Goal: Task Accomplishment & Management: Use online tool/utility

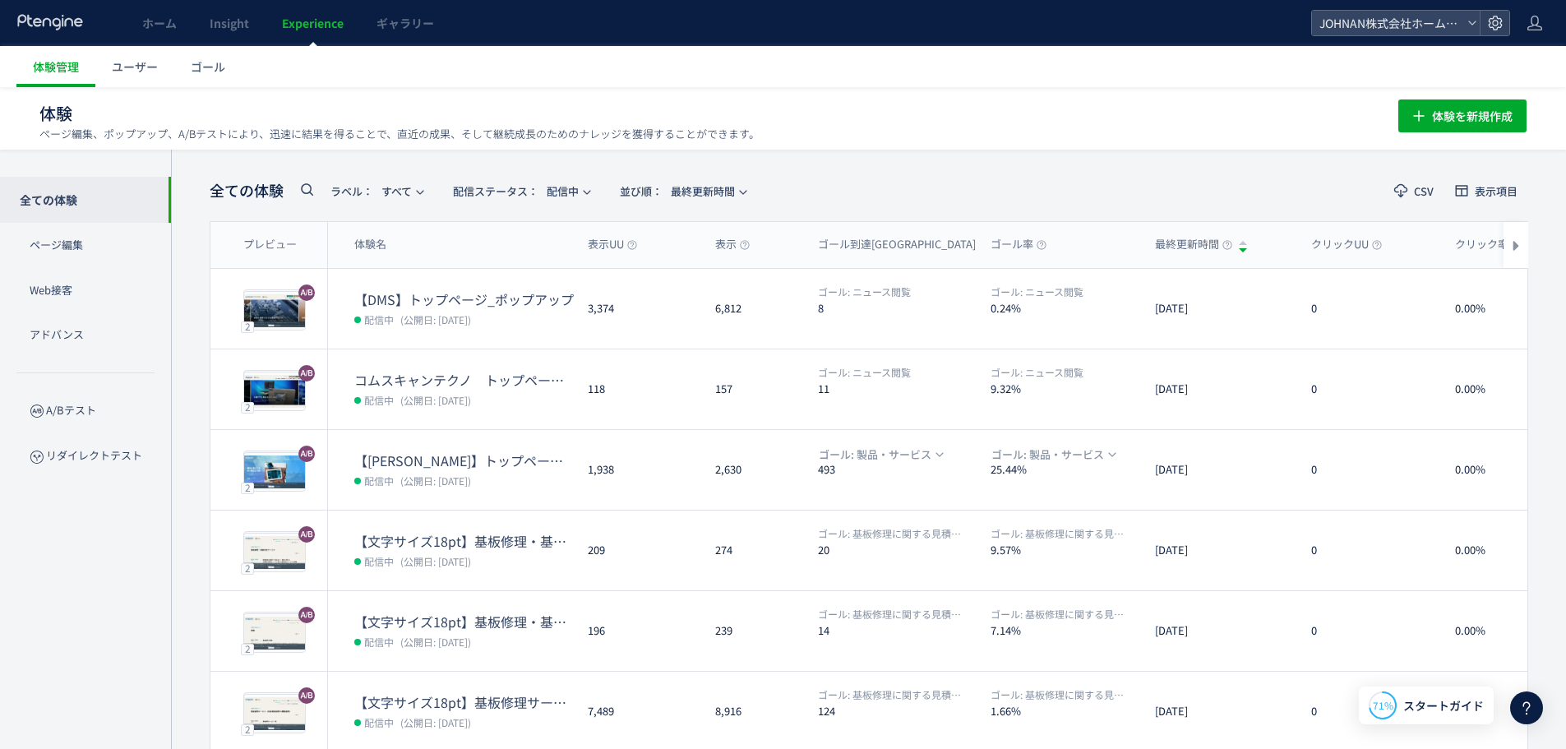
click at [1534, 710] on icon at bounding box center [1527, 708] width 20 height 20
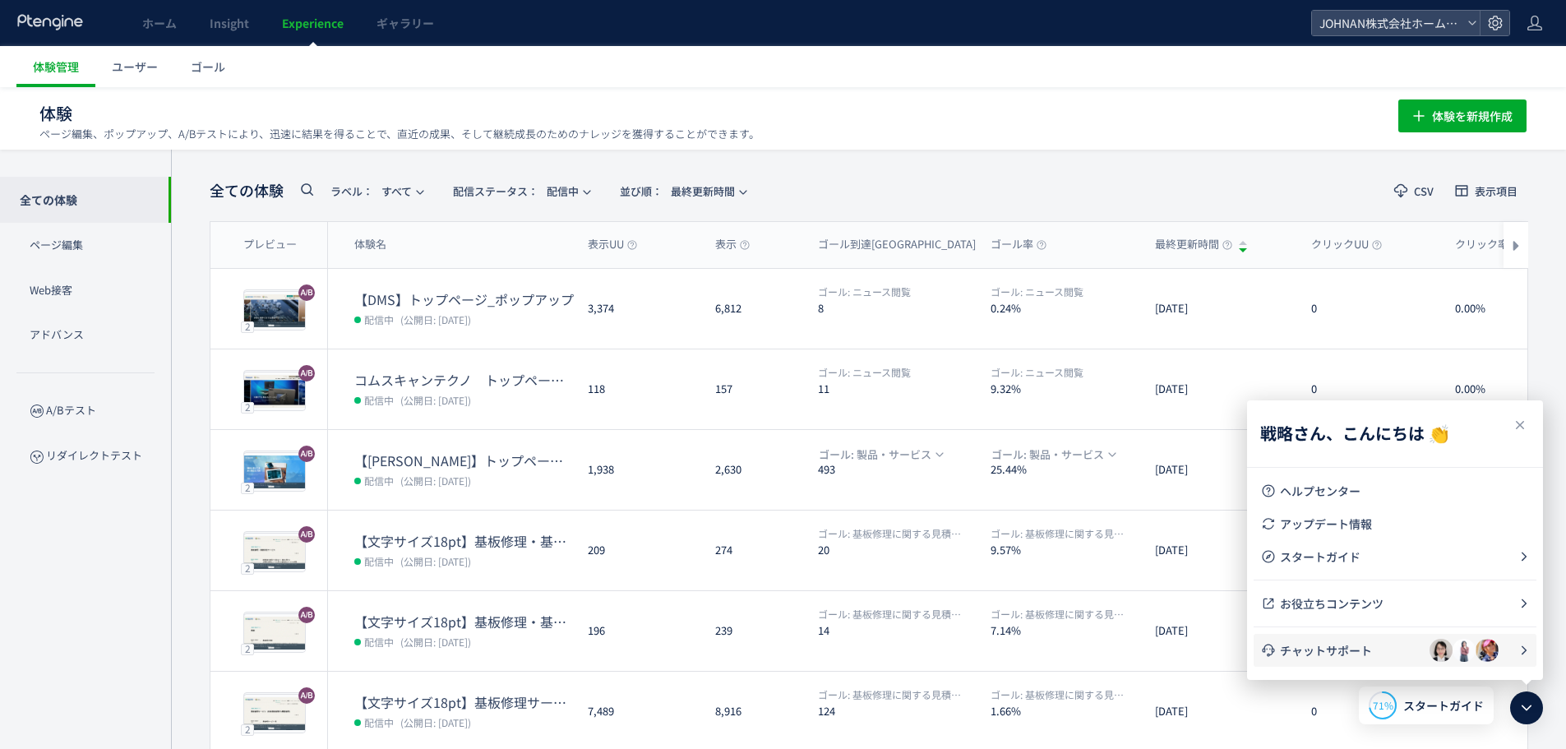
click at [1326, 656] on span "チャットサポート" at bounding box center [1355, 650] width 150 height 16
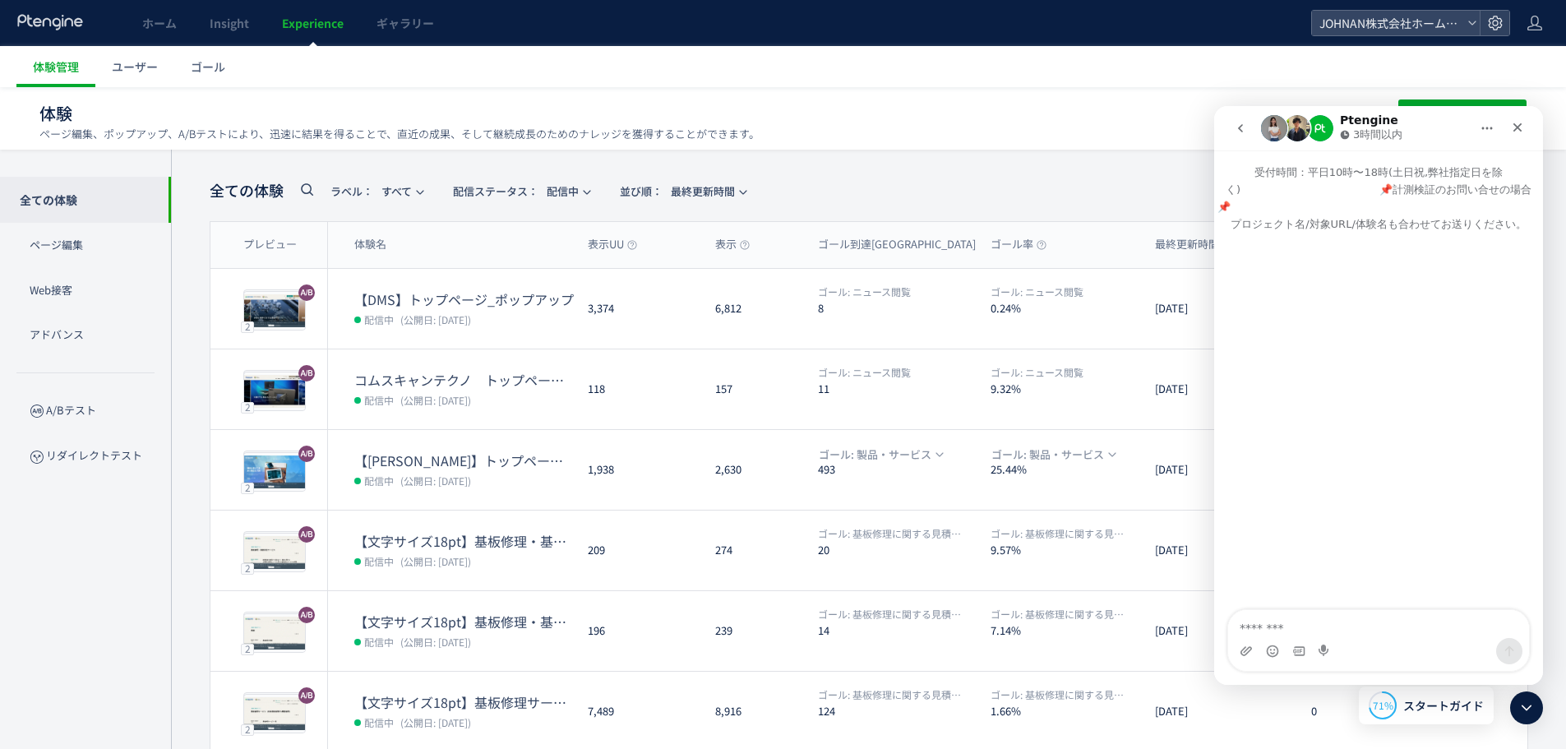
click at [1239, 127] on icon "go back" at bounding box center [1240, 128] width 13 height 13
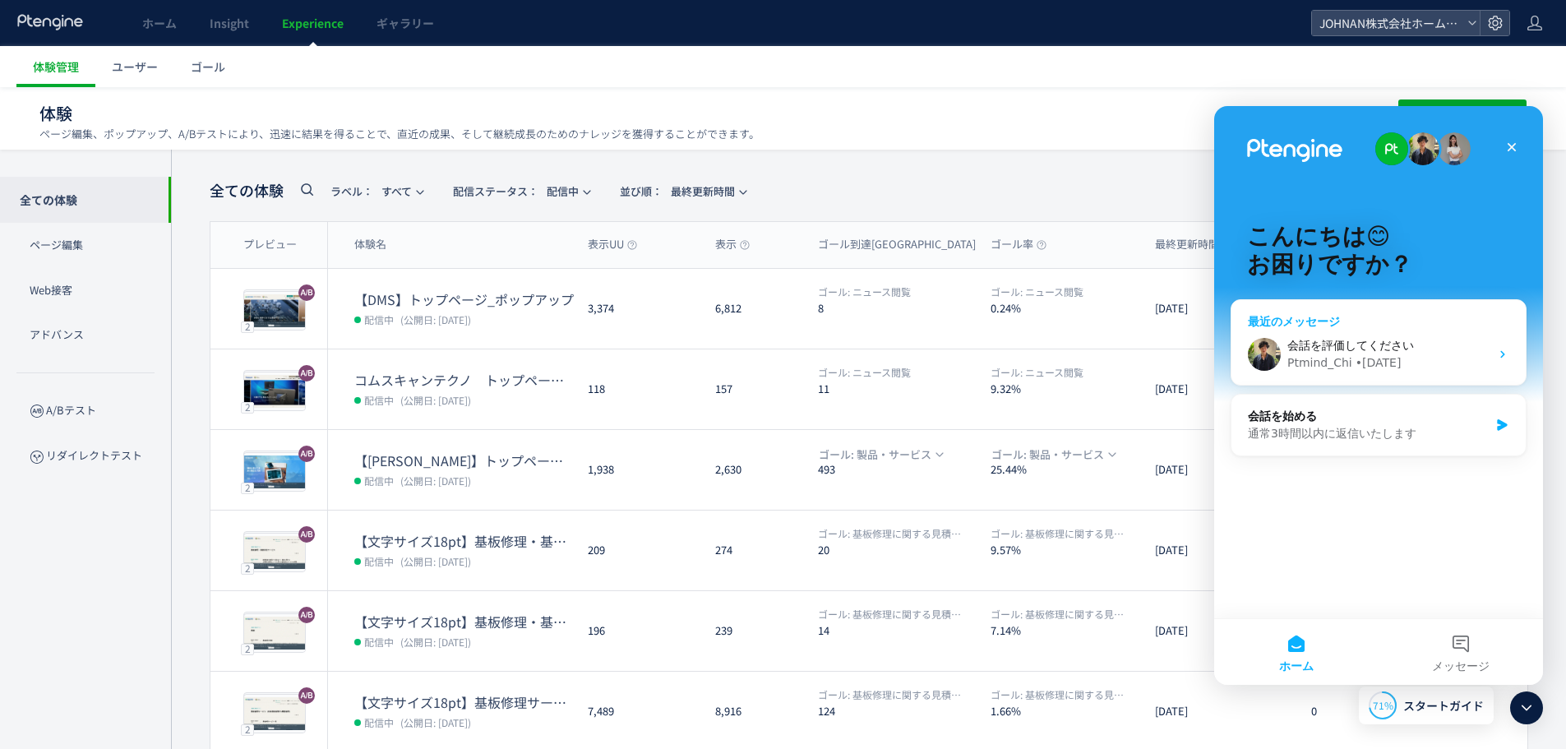
click at [1356, 354] on div "• [DATE]" at bounding box center [1379, 362] width 46 height 17
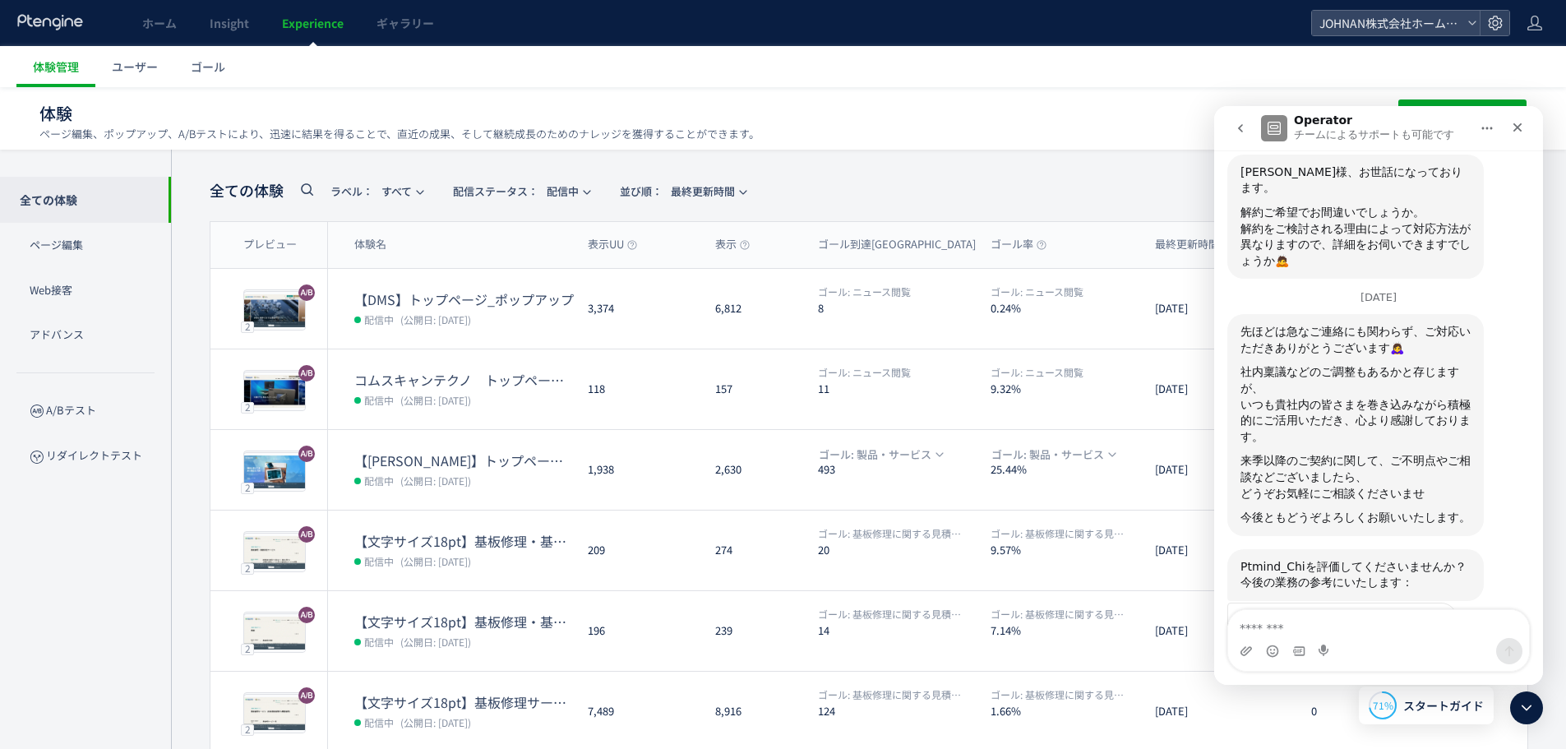
scroll to position [566, 0]
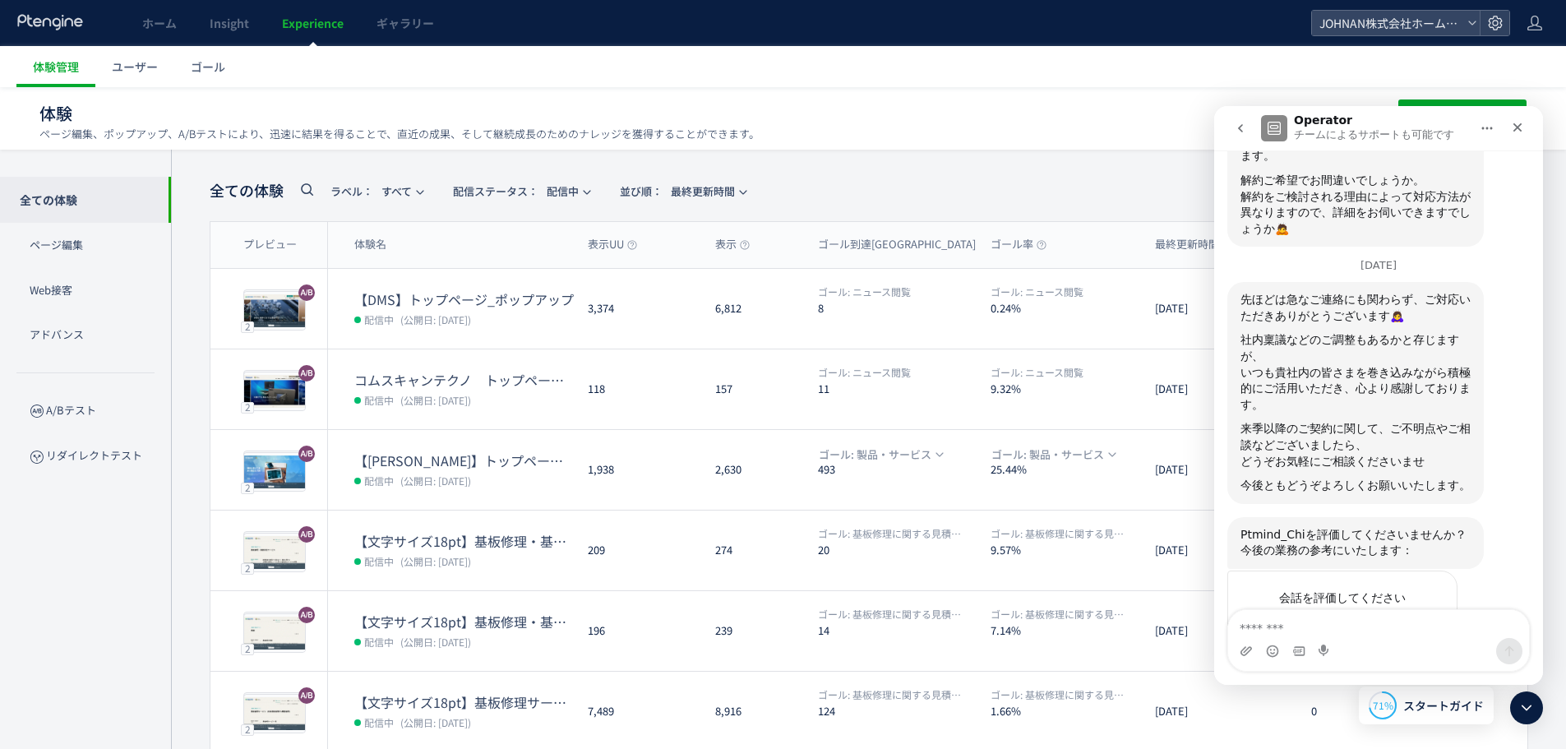
click at [1384, 616] on span "素晴らしい" at bounding box center [1381, 631] width 30 height 30
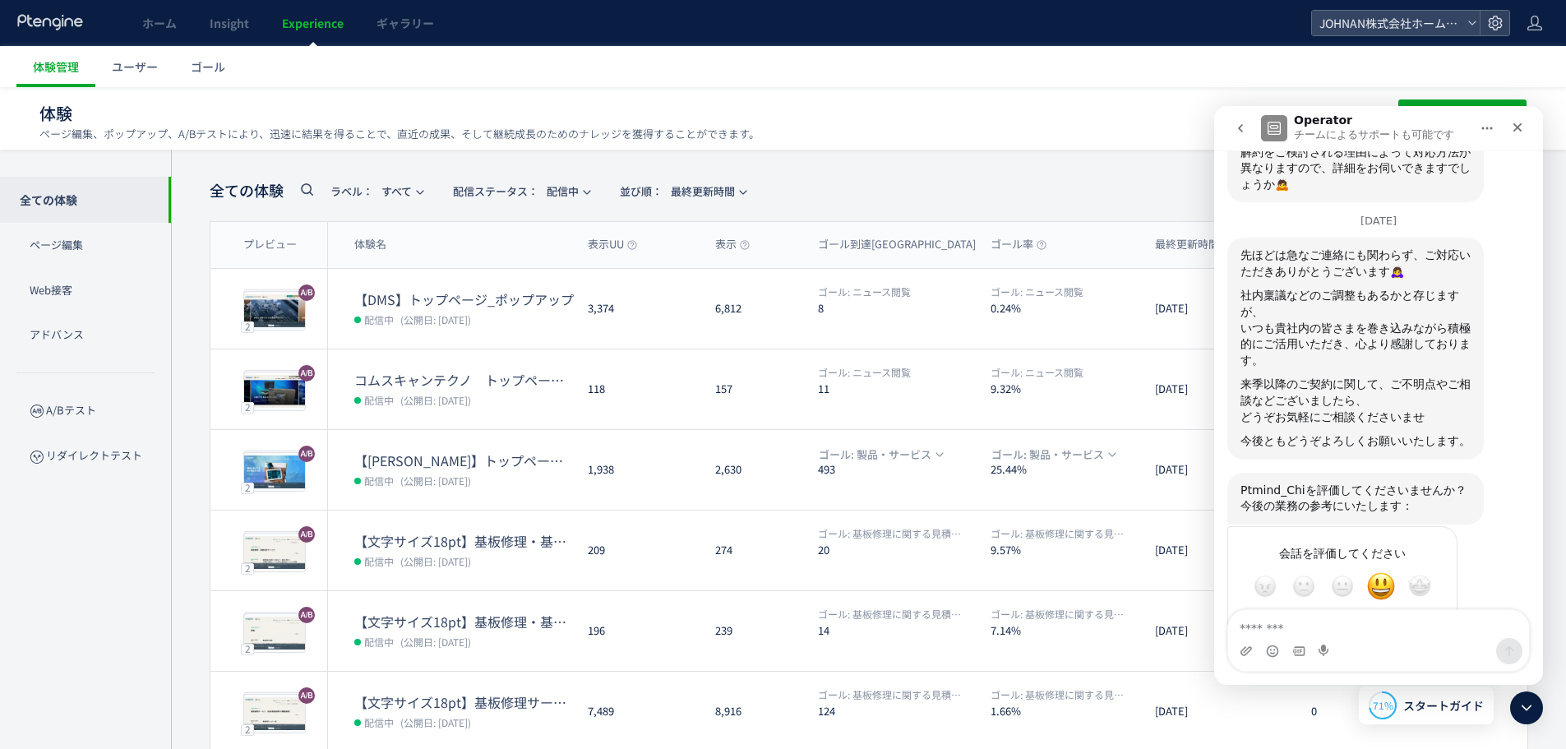
scroll to position [626, 0]
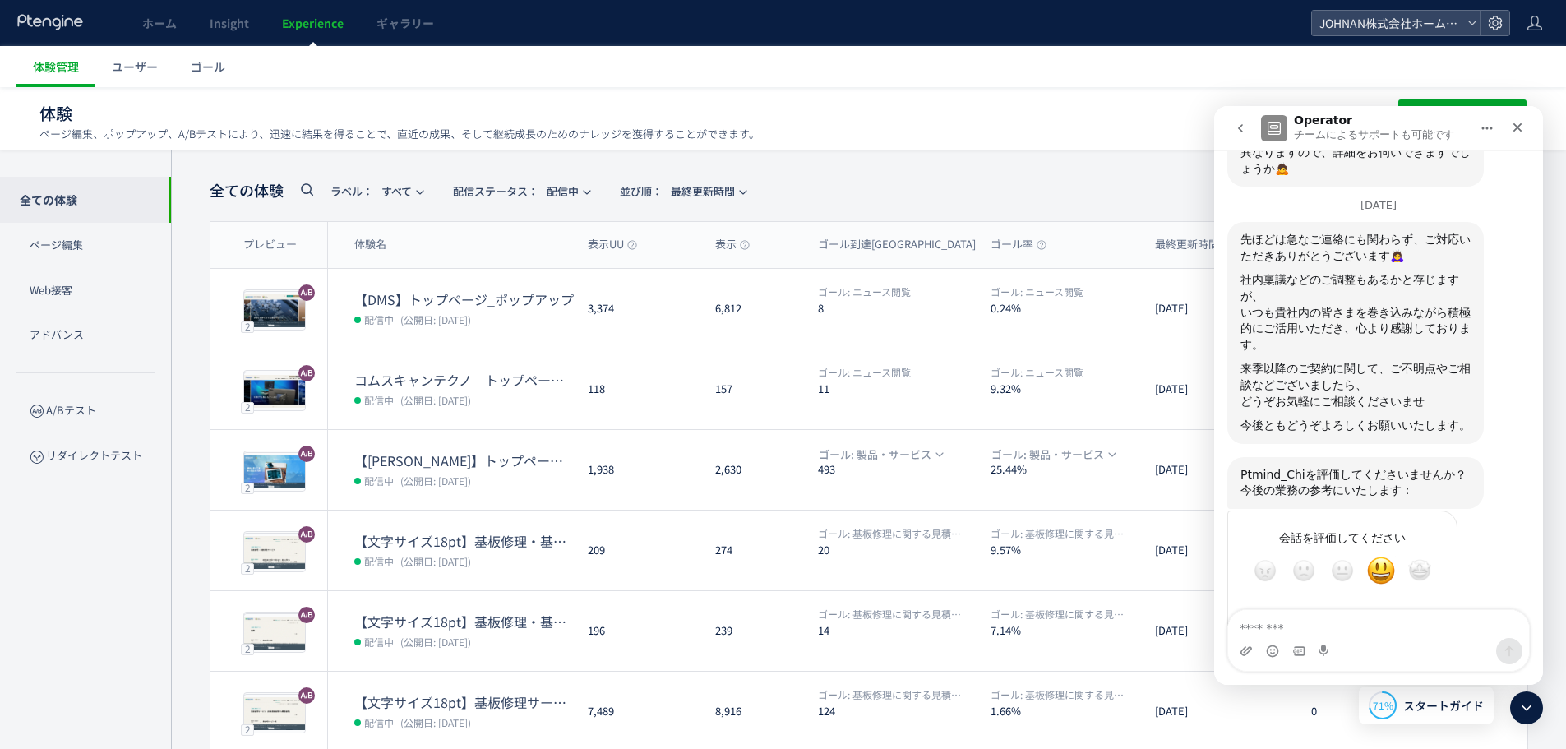
type textarea "**********"
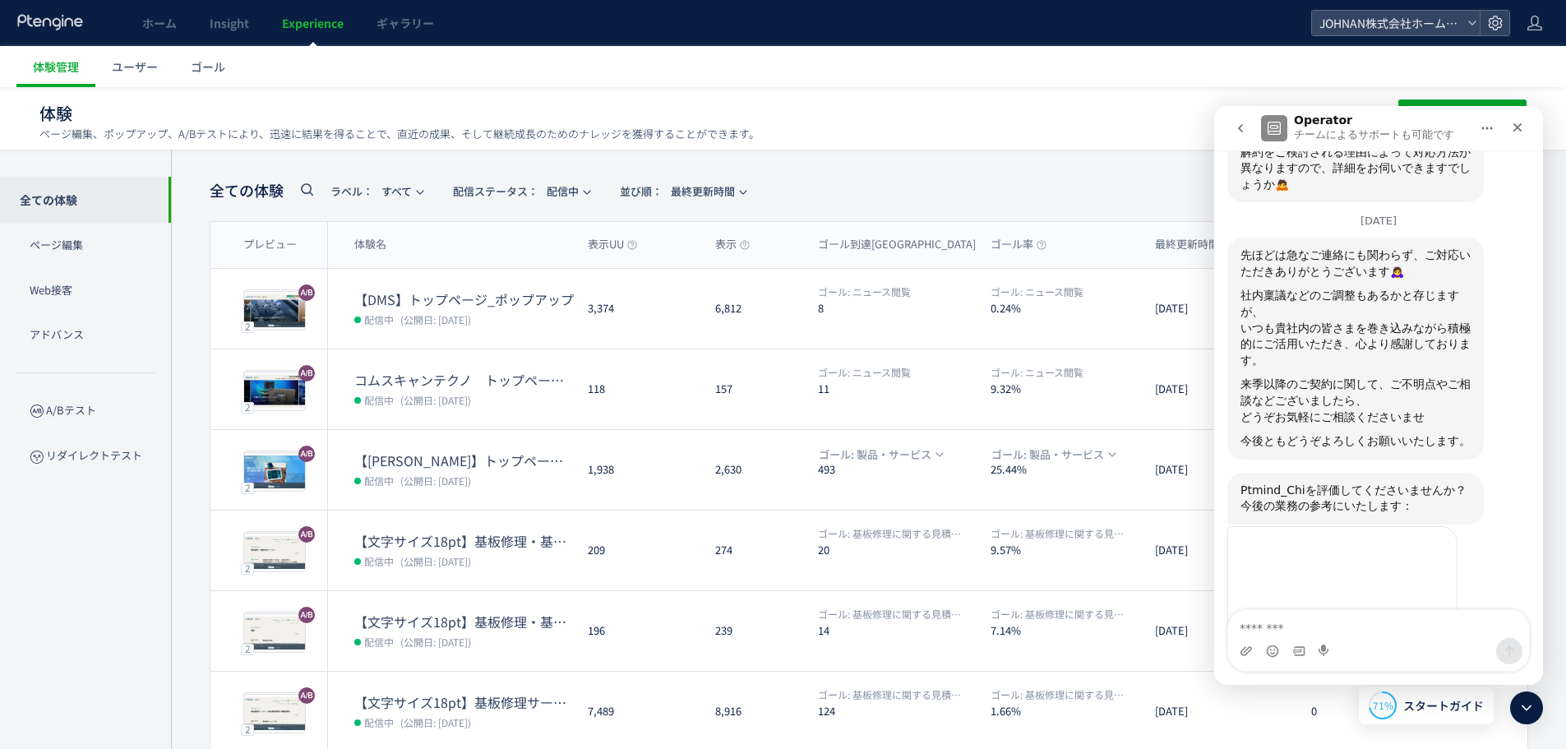
scroll to position [584, 0]
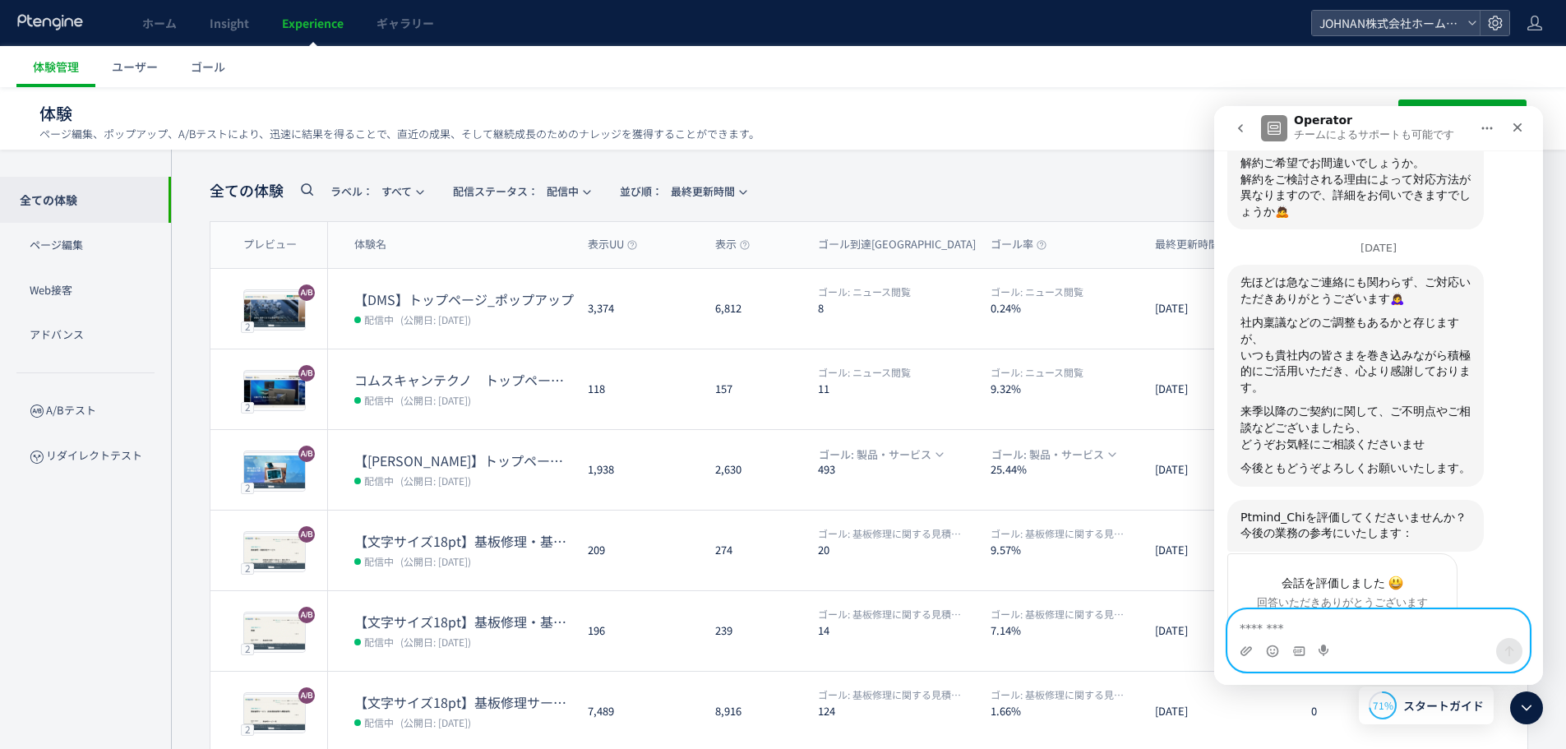
click at [1347, 633] on textarea "メッセージ..." at bounding box center [1378, 624] width 301 height 28
click at [1512, 126] on icon "クローズ" at bounding box center [1517, 127] width 13 height 13
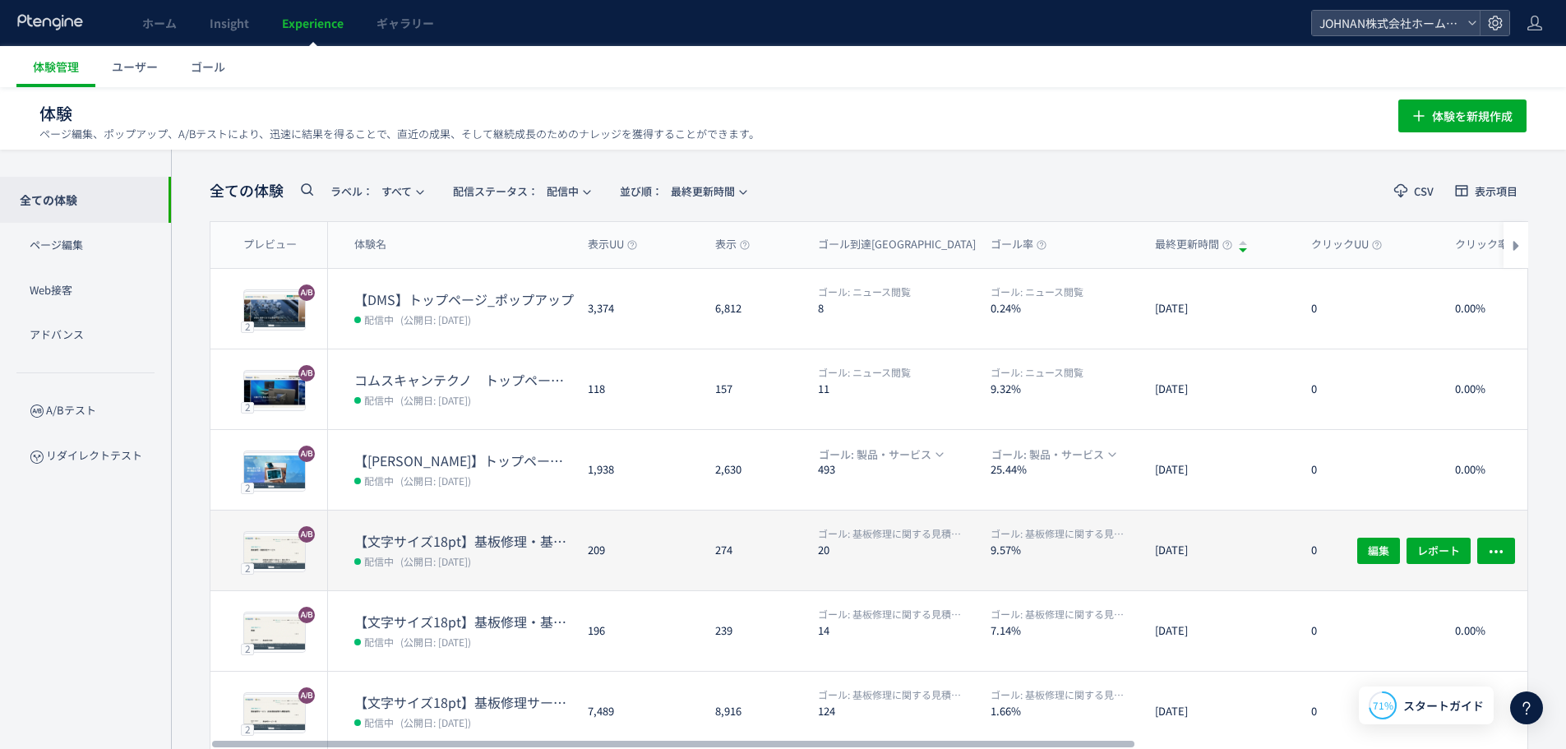
click at [912, 554] on dt "20" at bounding box center [897, 550] width 159 height 16
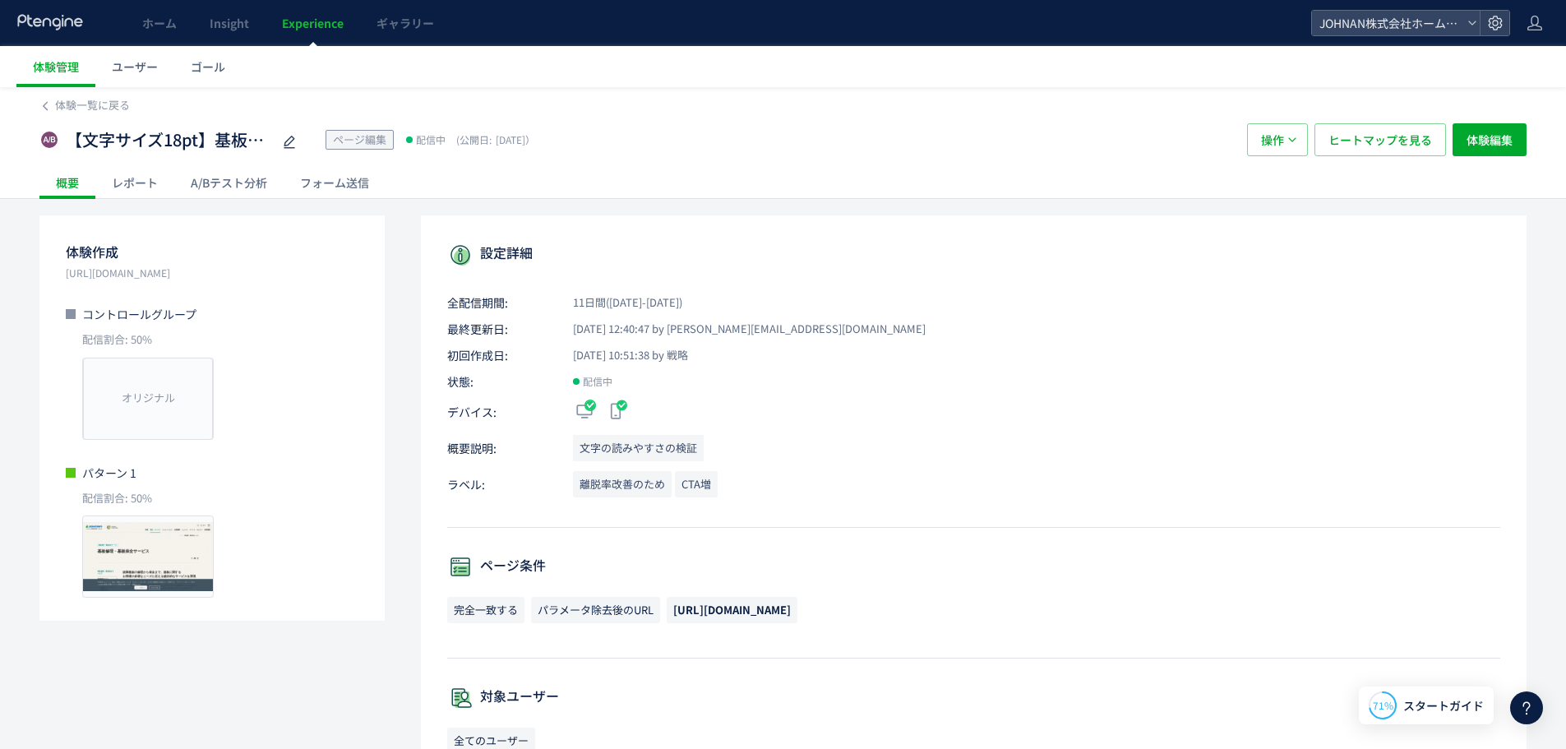
click at [220, 180] on div "A/Bテスト分析" at bounding box center [228, 182] width 109 height 33
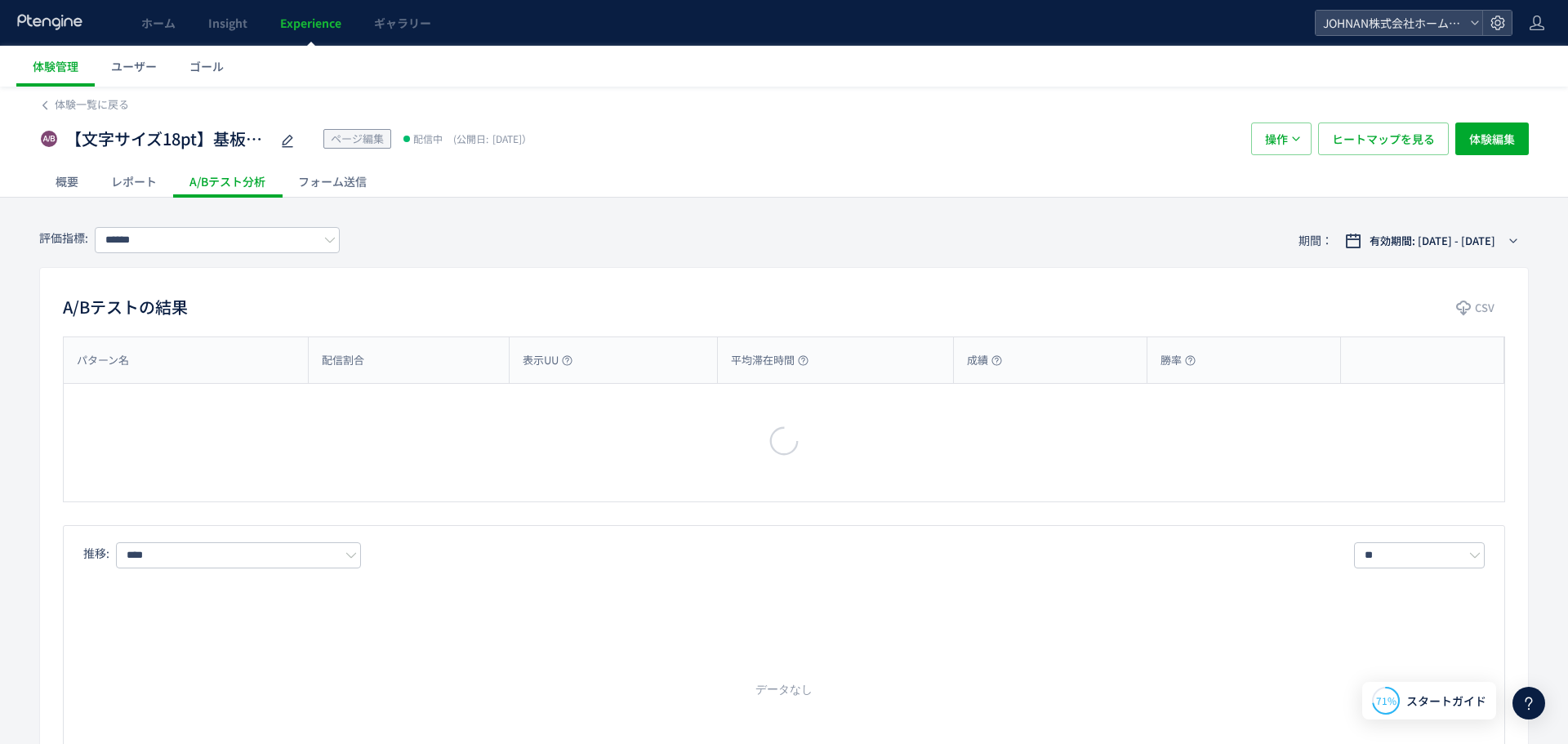
type input "**********"
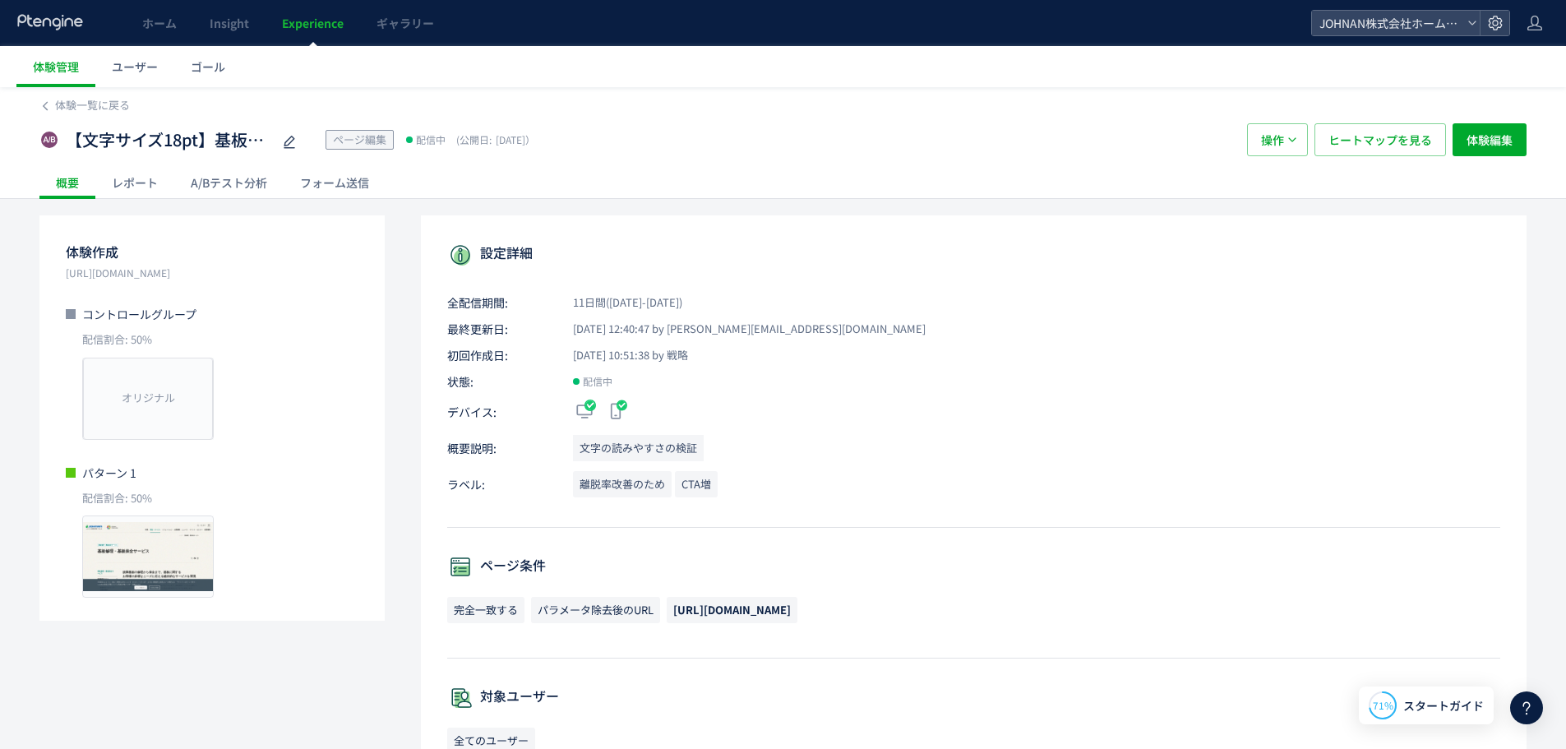
click at [307, 20] on span "Experience" at bounding box center [313, 23] width 62 height 16
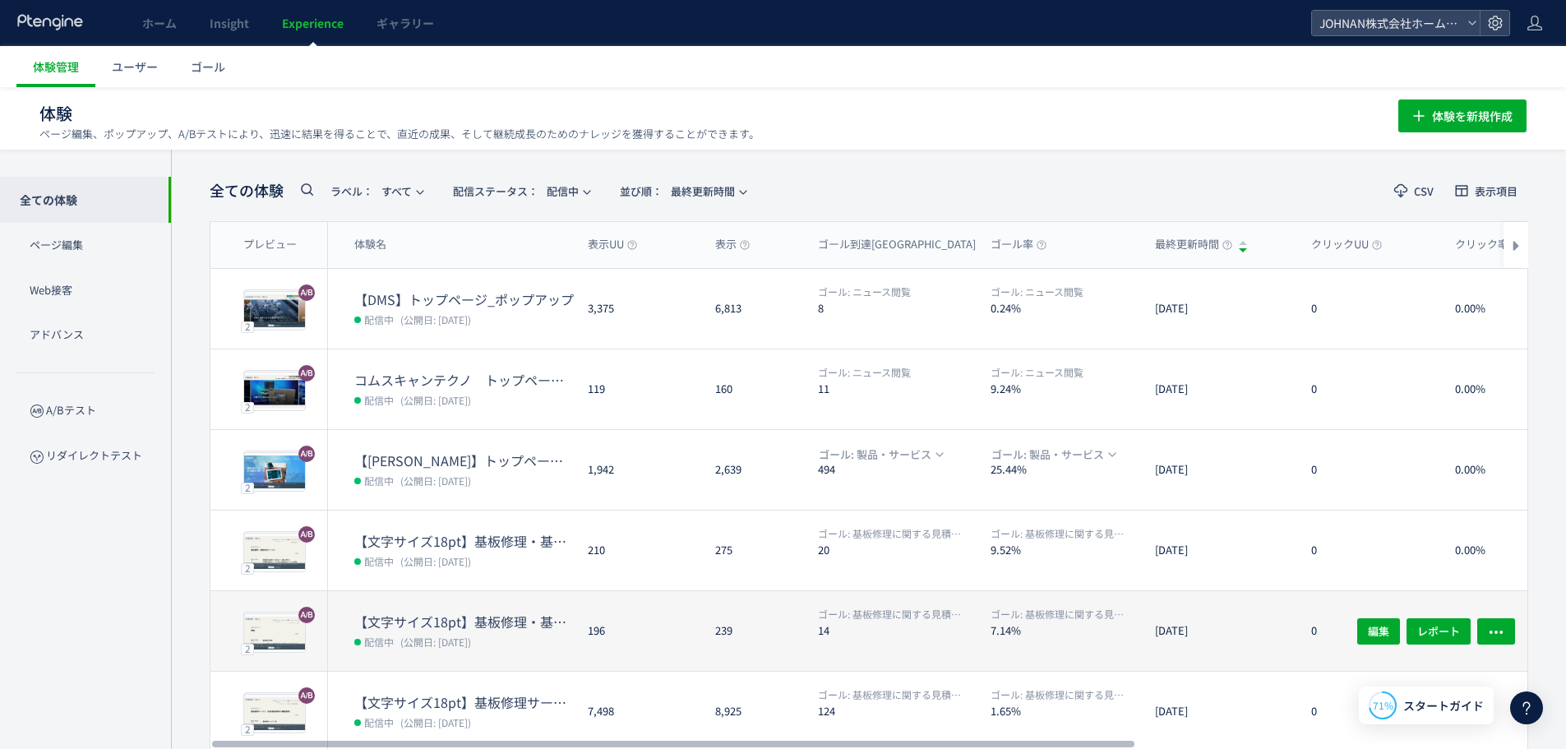
click at [973, 652] on dl "ゴール: 基板修理に関する見積り依頼・お問い合わせ 14" at bounding box center [897, 639] width 159 height 64
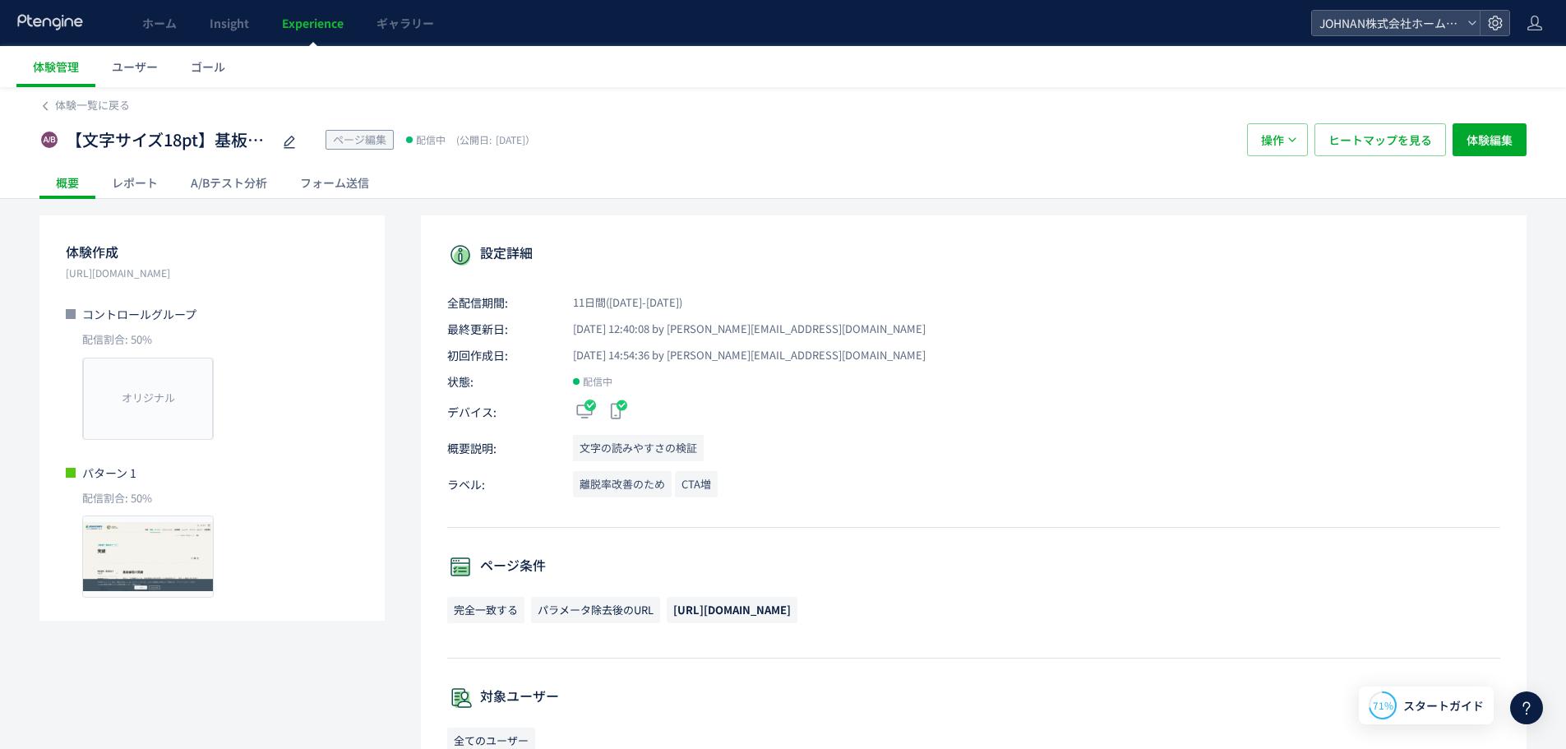
click at [215, 181] on div "A/Bテスト分析" at bounding box center [228, 182] width 109 height 33
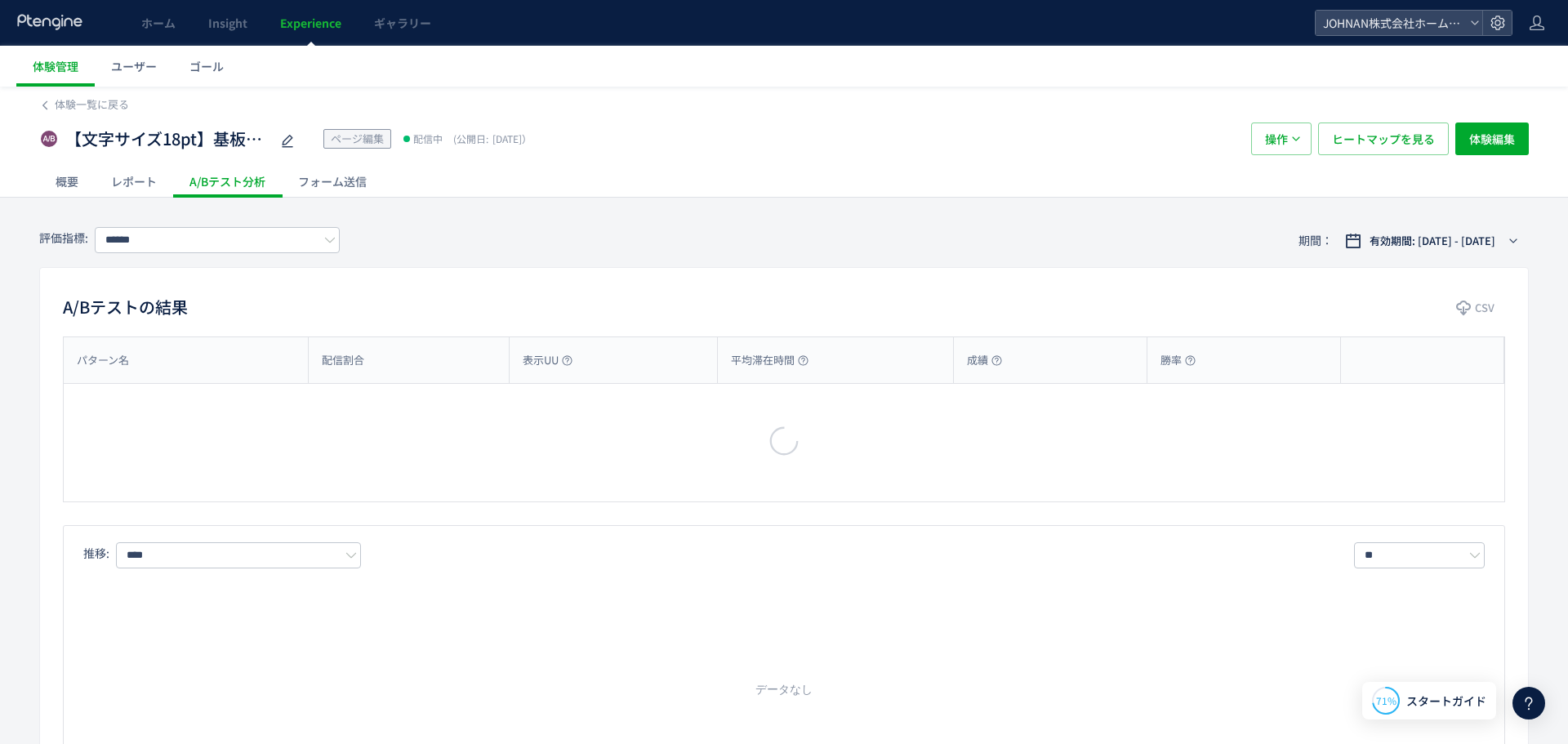
type input "**********"
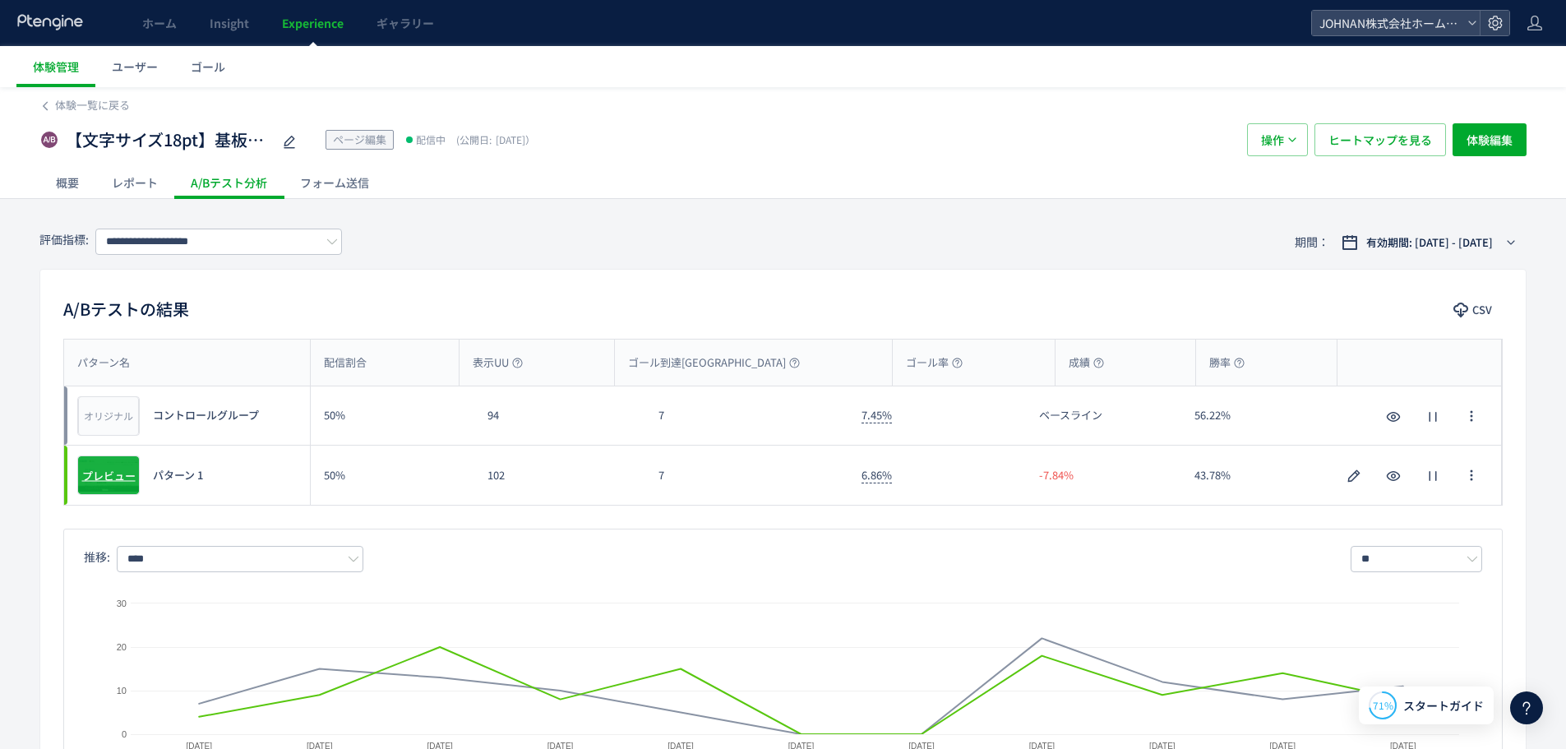
click at [116, 468] on span "プレビュー" at bounding box center [108, 476] width 53 height 16
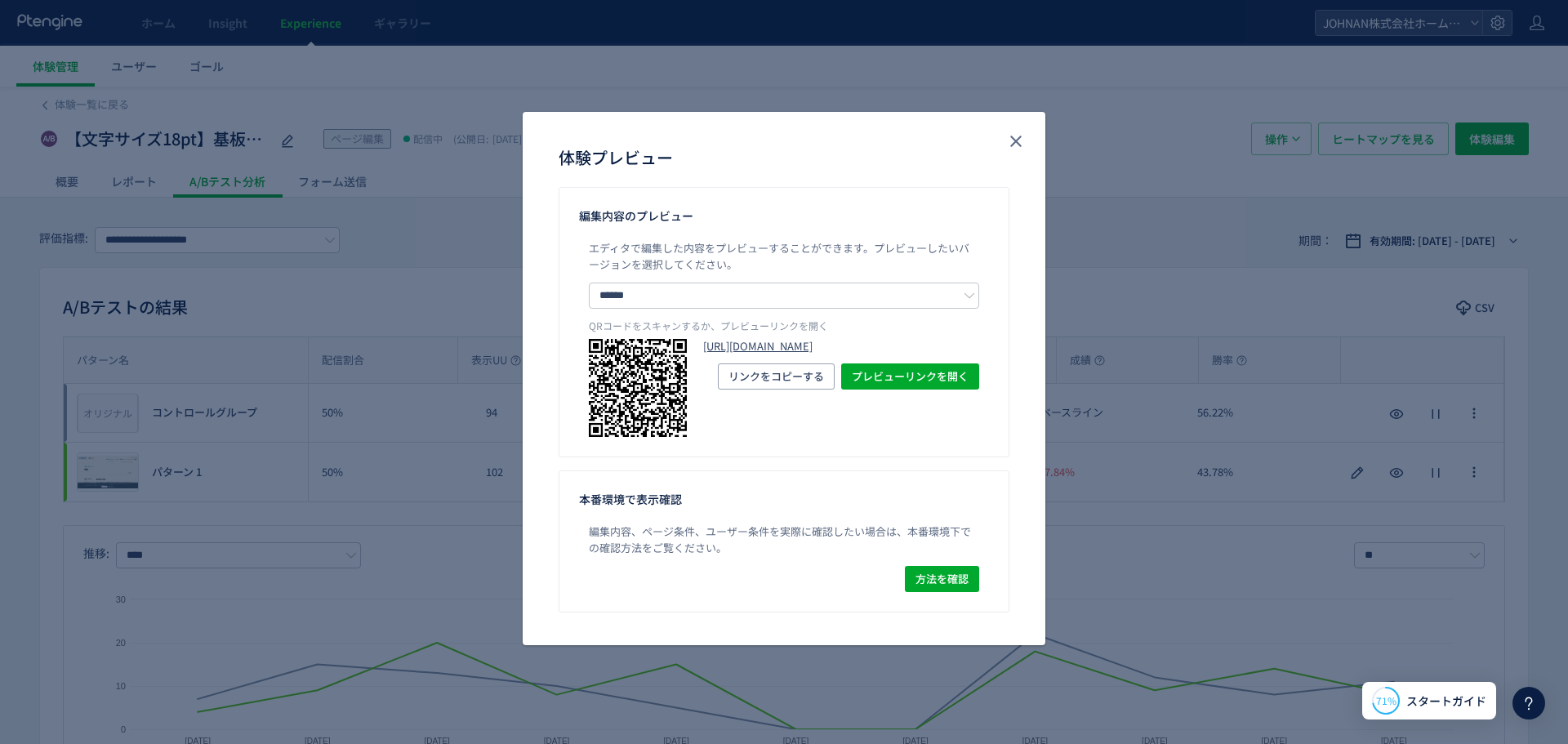
click at [859, 349] on link "[URL][DOMAIN_NAME]" at bounding box center [842, 347] width 276 height 16
click at [1022, 142] on icon "close" at bounding box center [1017, 141] width 20 height 20
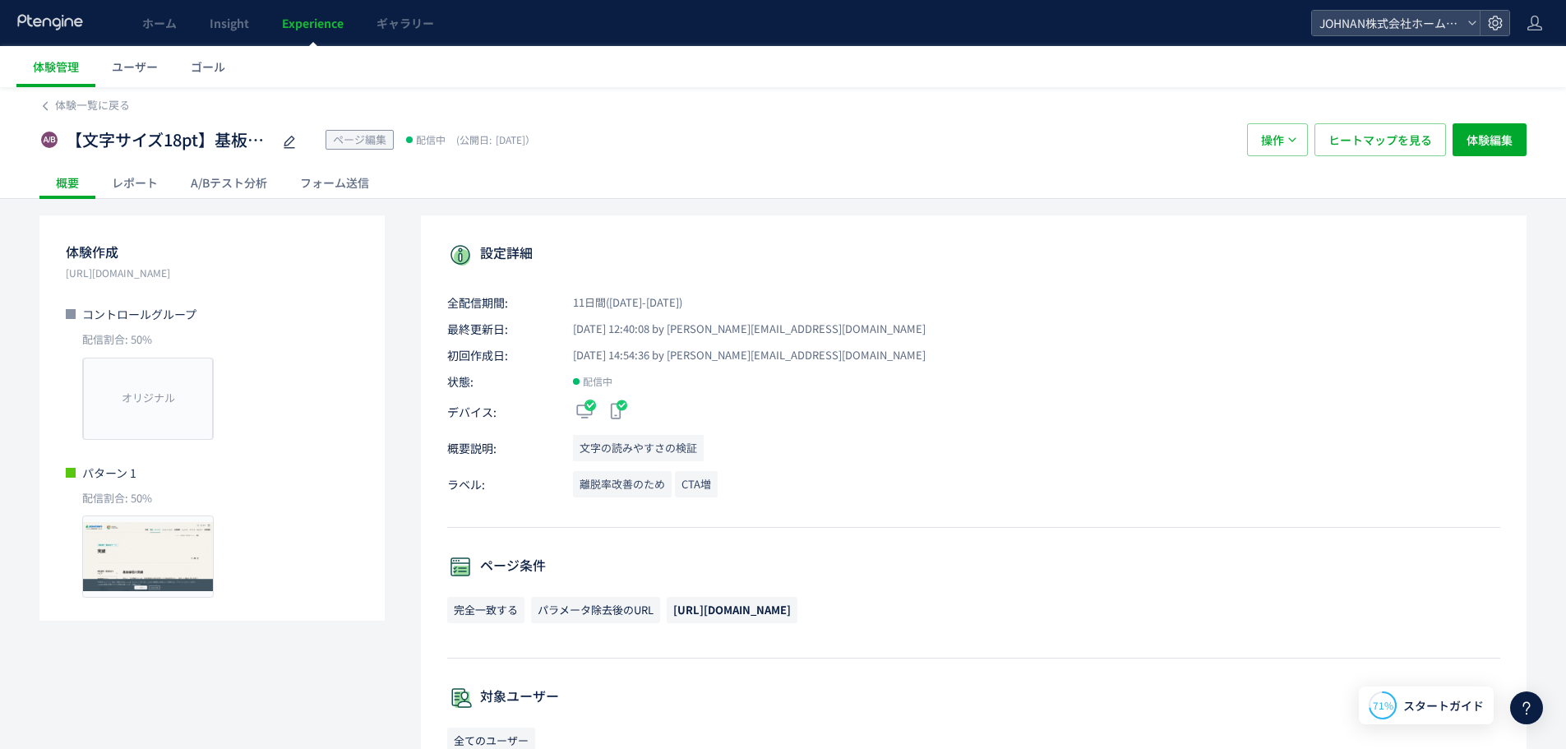
click at [215, 178] on div "A/Bテスト分析" at bounding box center [228, 182] width 109 height 33
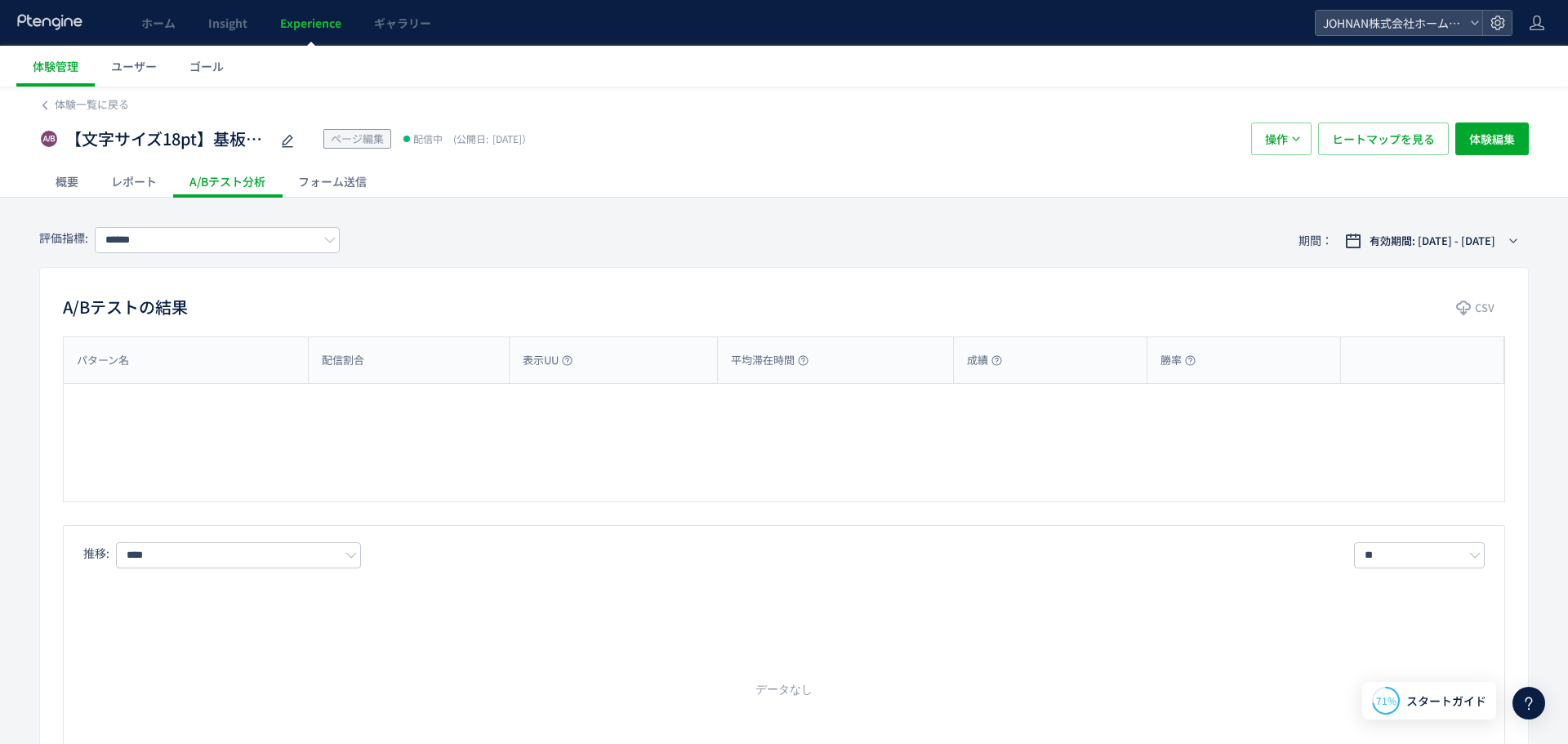
type input "**********"
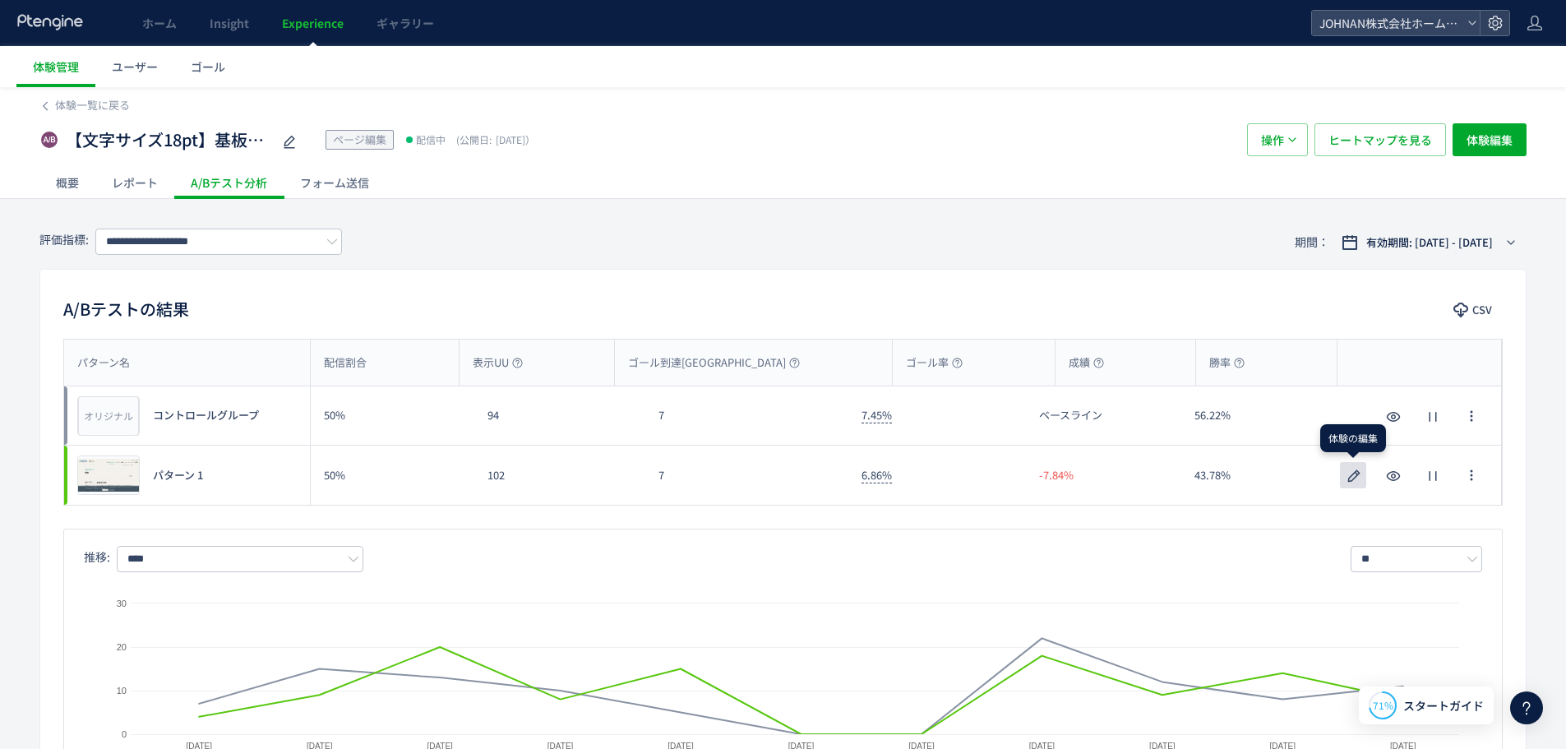
scroll to position [559, 0]
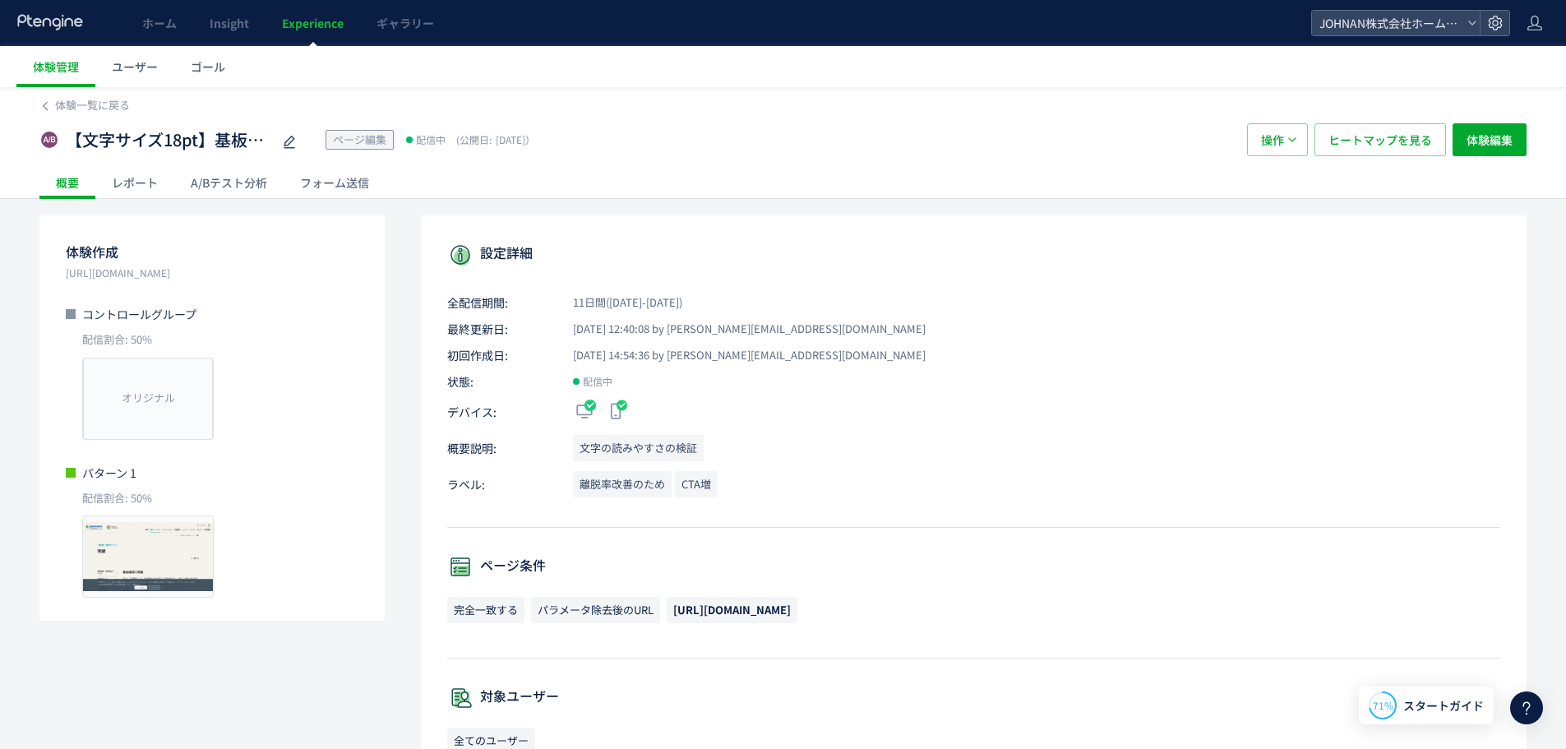
scroll to position [530, 0]
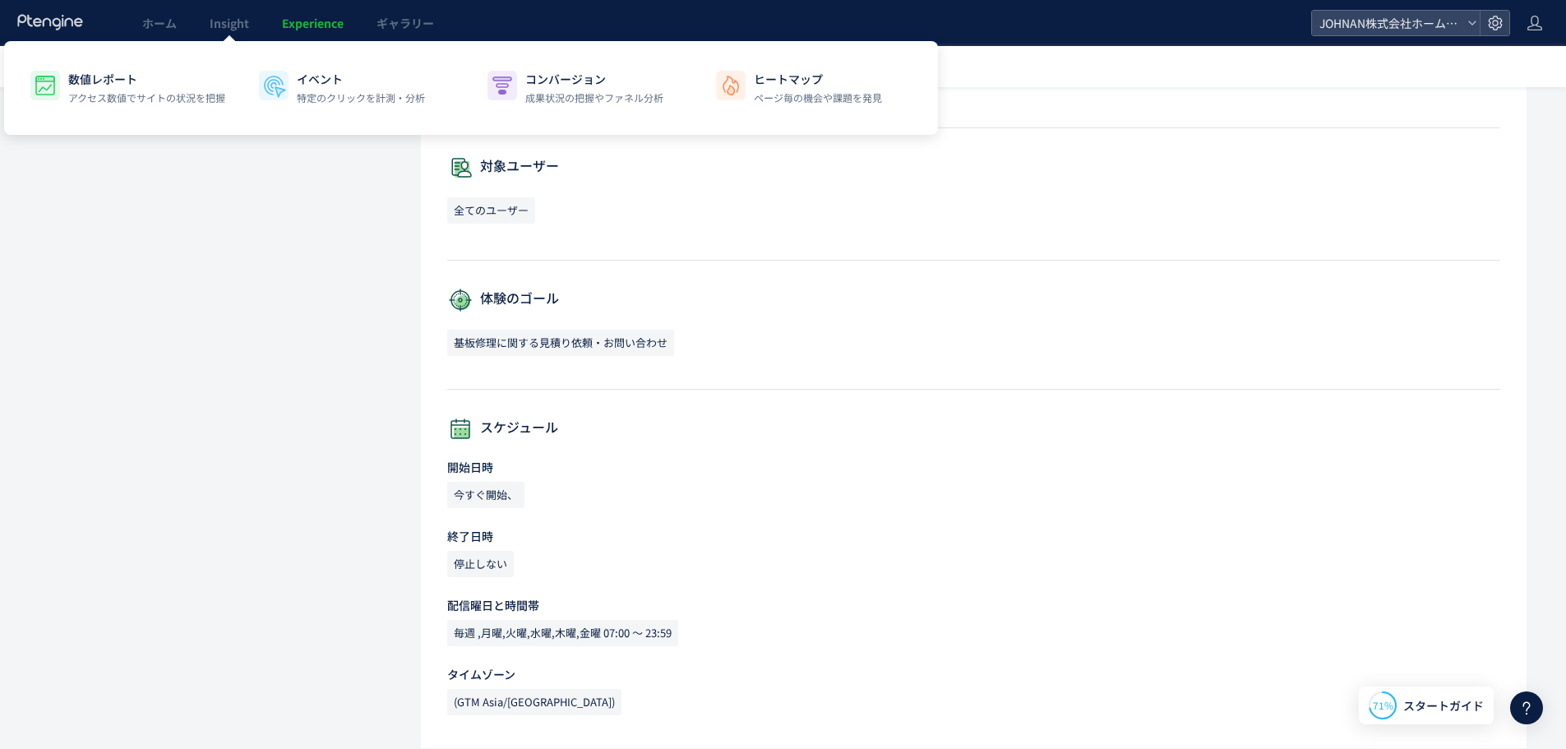
click at [325, 28] on span "Experience" at bounding box center [313, 23] width 62 height 16
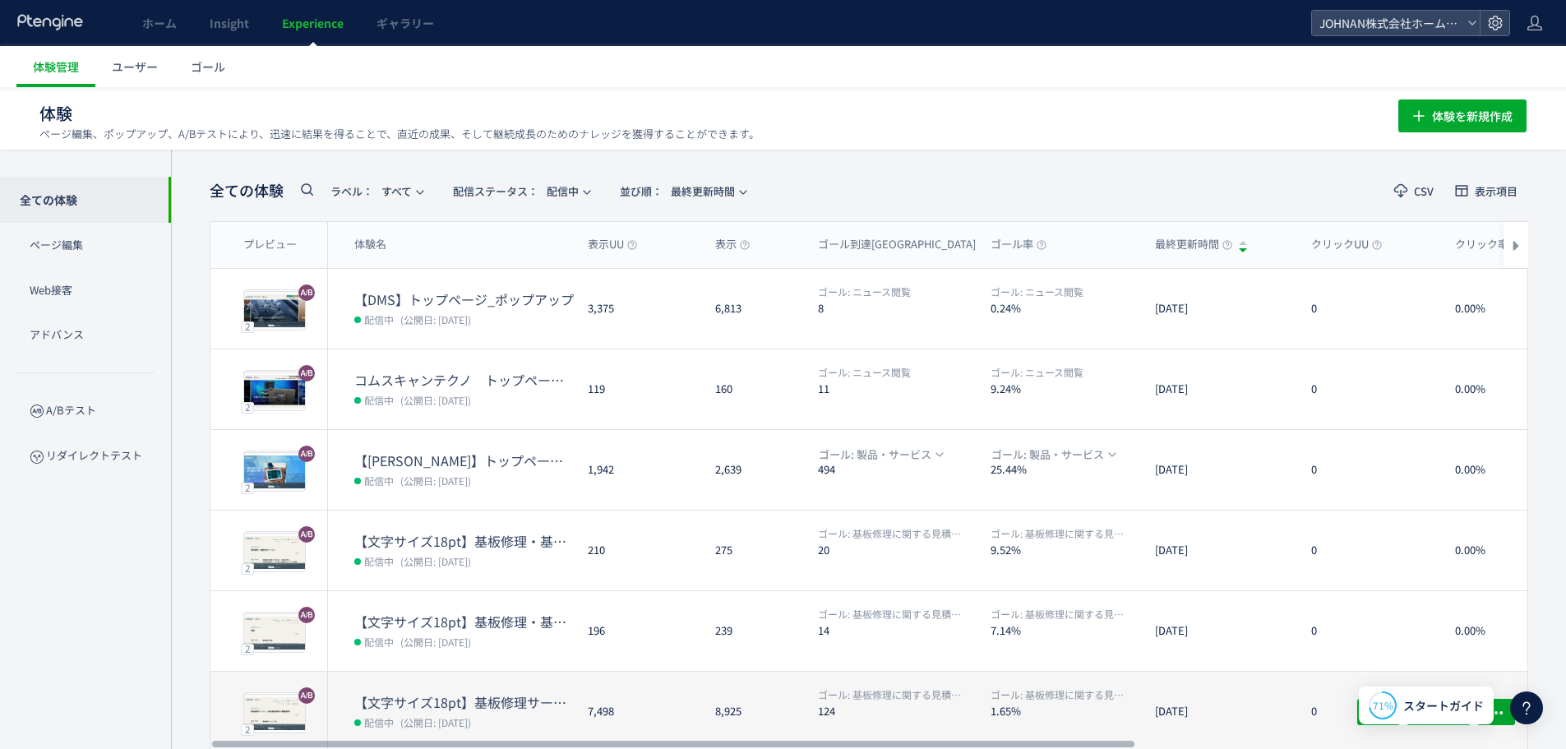
click at [460, 715] on span "(公開日: [DATE])" at bounding box center [435, 722] width 71 height 14
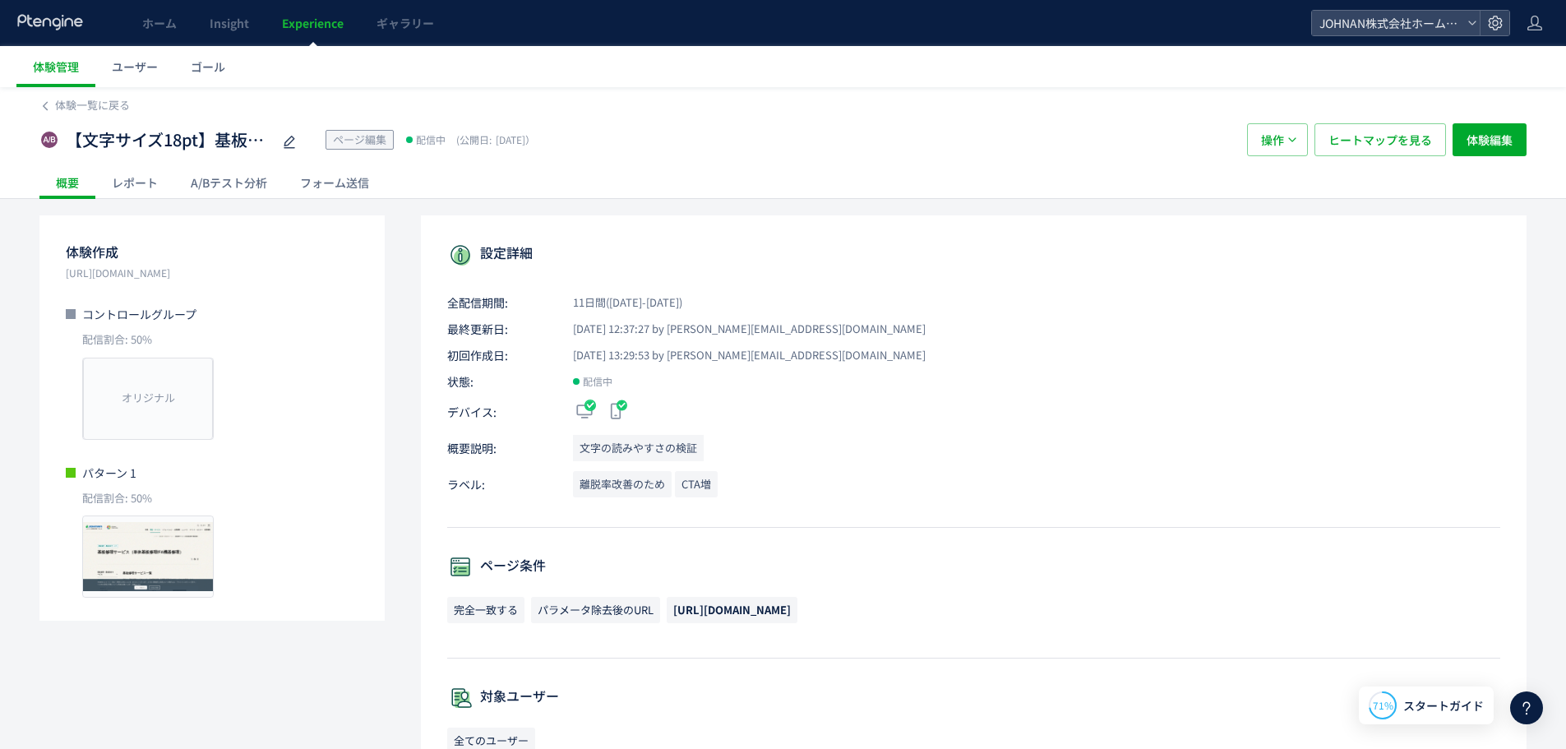
click at [253, 178] on div "A/Bテスト分析" at bounding box center [228, 182] width 109 height 33
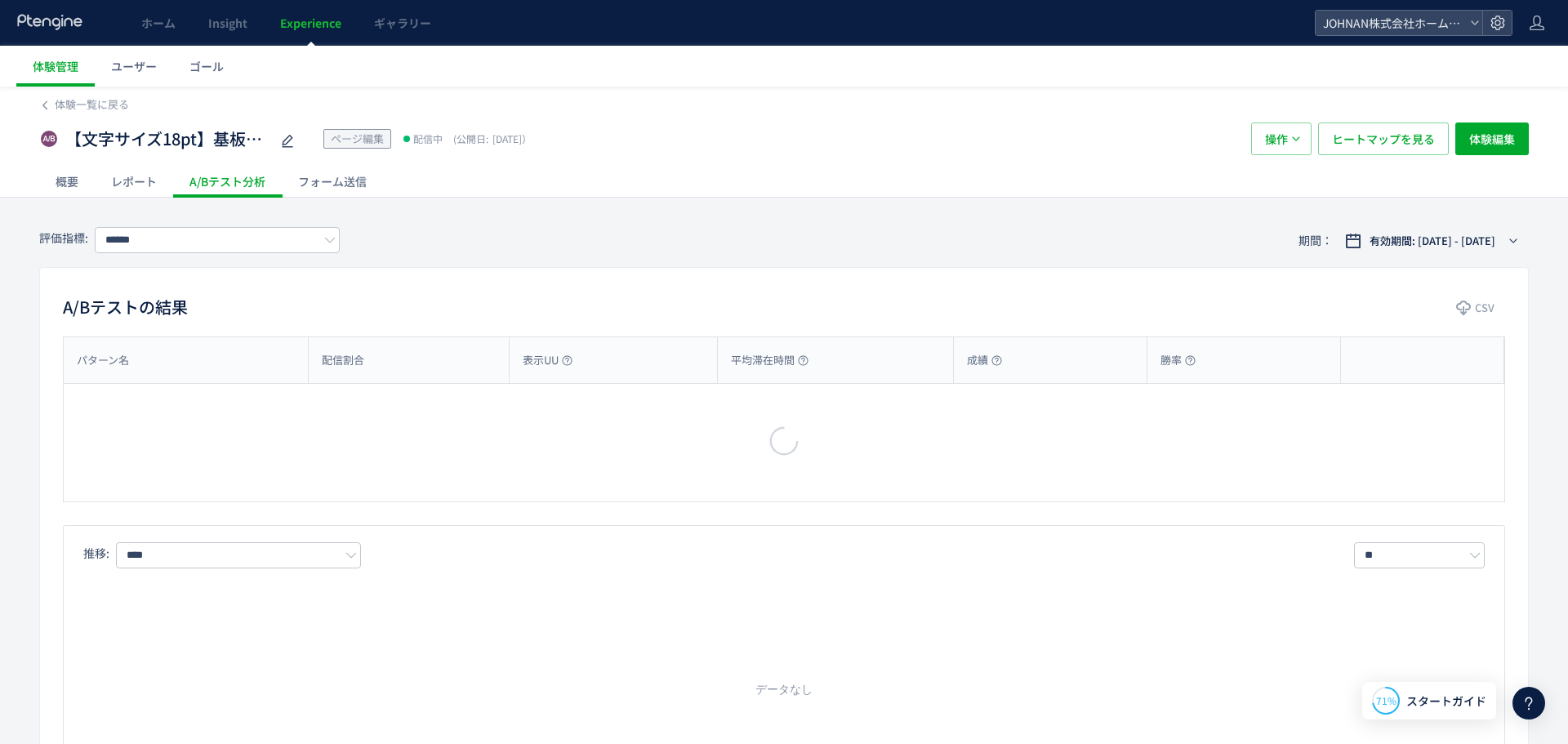
type input "**********"
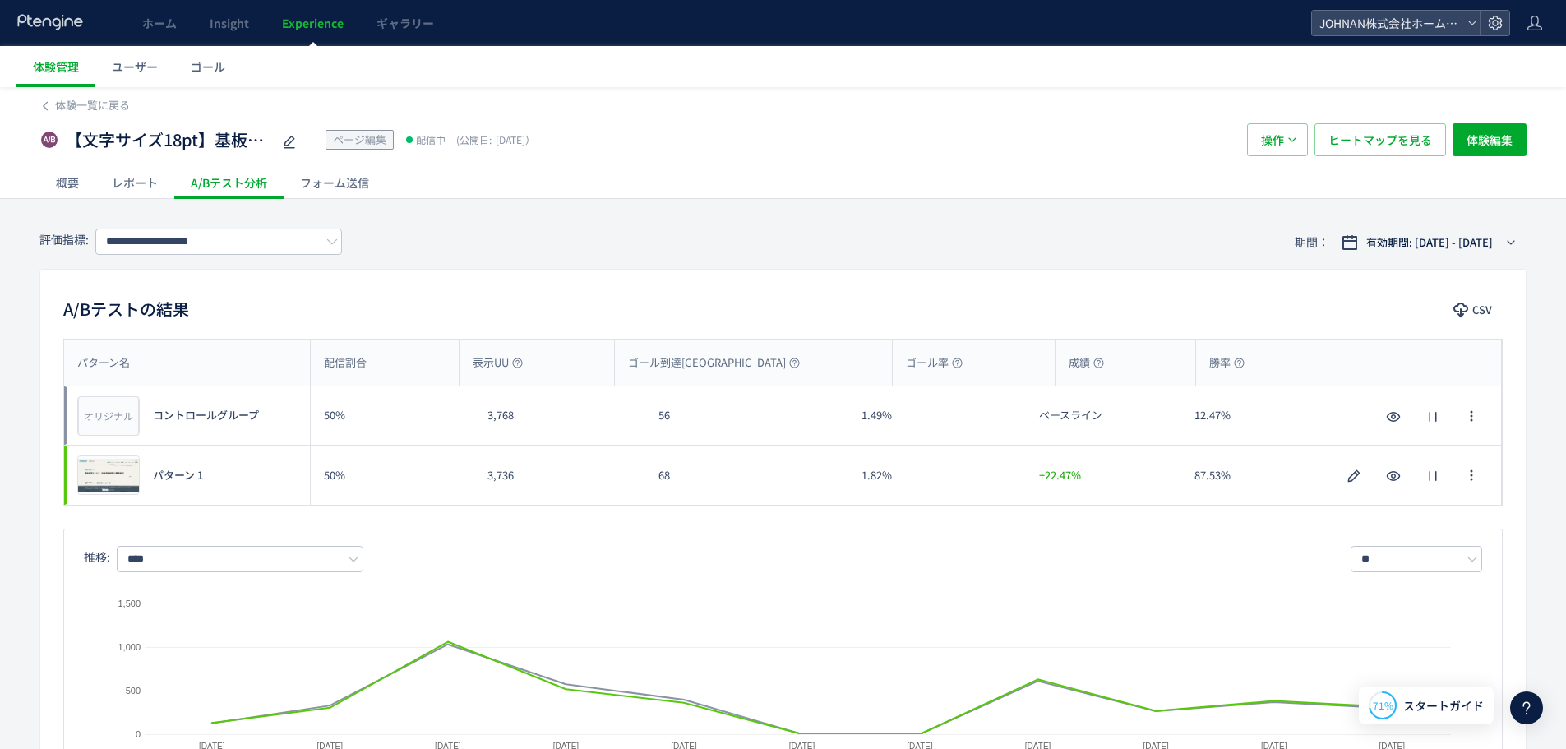
scroll to position [559, 0]
